Goal: Task Accomplishment & Management: Use online tool/utility

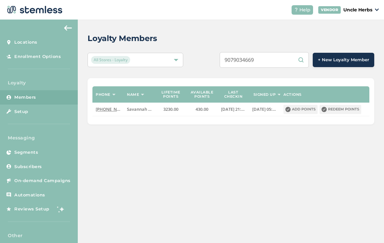
click at [261, 63] on input "9079034669" at bounding box center [264, 60] width 89 height 16
click at [260, 66] on input "9079034669" at bounding box center [264, 60] width 89 height 16
click at [261, 64] on input "9079034669" at bounding box center [264, 60] width 89 height 16
click at [262, 63] on input "9079034669" at bounding box center [264, 60] width 89 height 16
click at [281, 62] on input "9079034669" at bounding box center [264, 60] width 89 height 16
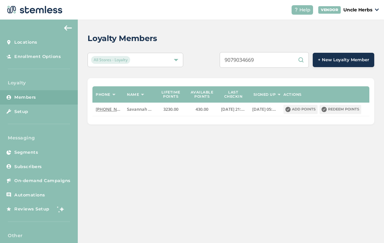
type input "9079034669"
click at [279, 52] on input "9079034669" at bounding box center [264, 60] width 89 height 16
click at [256, 52] on input "9079034669" at bounding box center [264, 60] width 89 height 16
click at [254, 52] on input "9079034669" at bounding box center [264, 60] width 89 height 16
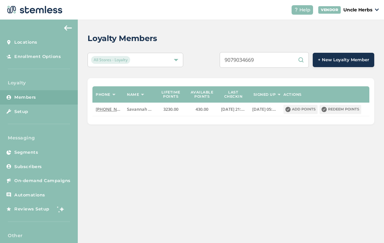
click at [289, 52] on input "9079034669" at bounding box center [264, 60] width 89 height 16
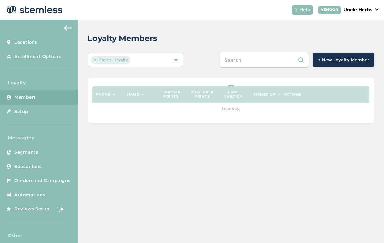
click at [265, 65] on input "text" at bounding box center [264, 60] width 89 height 16
click at [249, 59] on input "text" at bounding box center [264, 60] width 89 height 16
click at [246, 62] on input "text" at bounding box center [264, 60] width 89 height 16
paste input "9079034669"
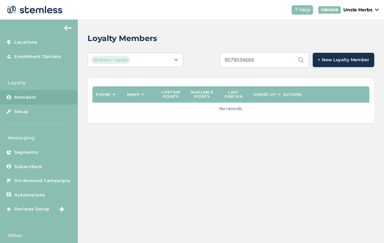
click at [283, 63] on input "9079034669" at bounding box center [264, 60] width 89 height 16
click at [280, 62] on input "9079034669" at bounding box center [264, 60] width 89 height 16
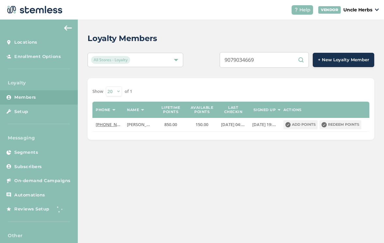
scroll to position [10, 0]
click at [278, 53] on input "9079034669" at bounding box center [264, 60] width 89 height 16
type input "907"
